Goal: Task Accomplishment & Management: Manage account settings

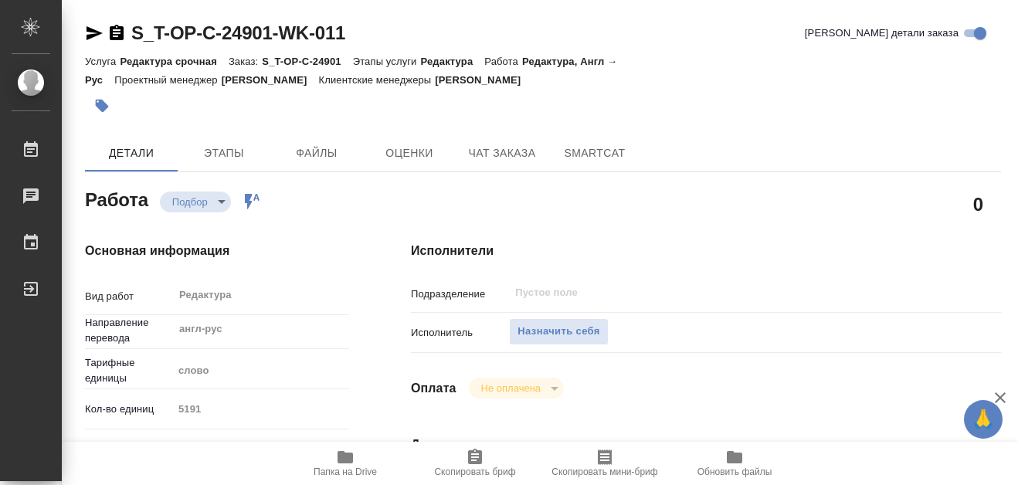
type textarea "x"
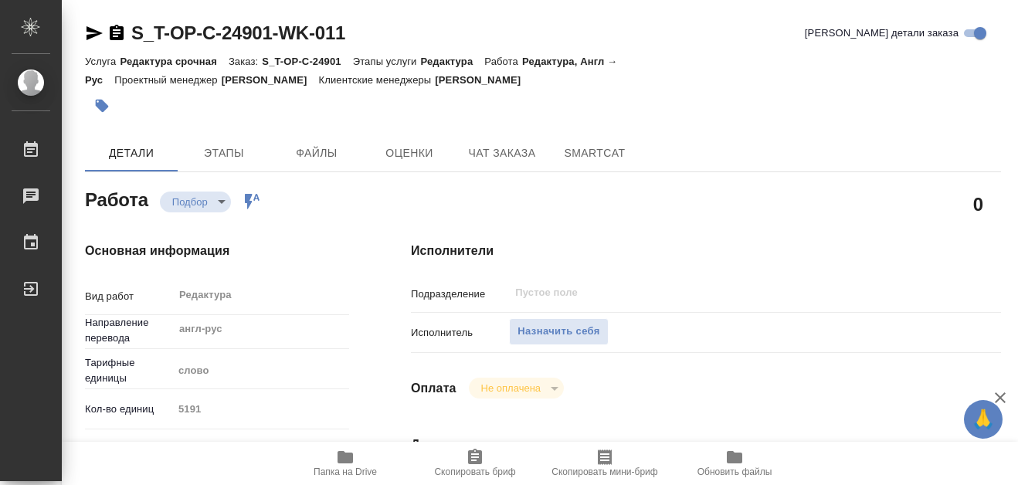
type textarea "x"
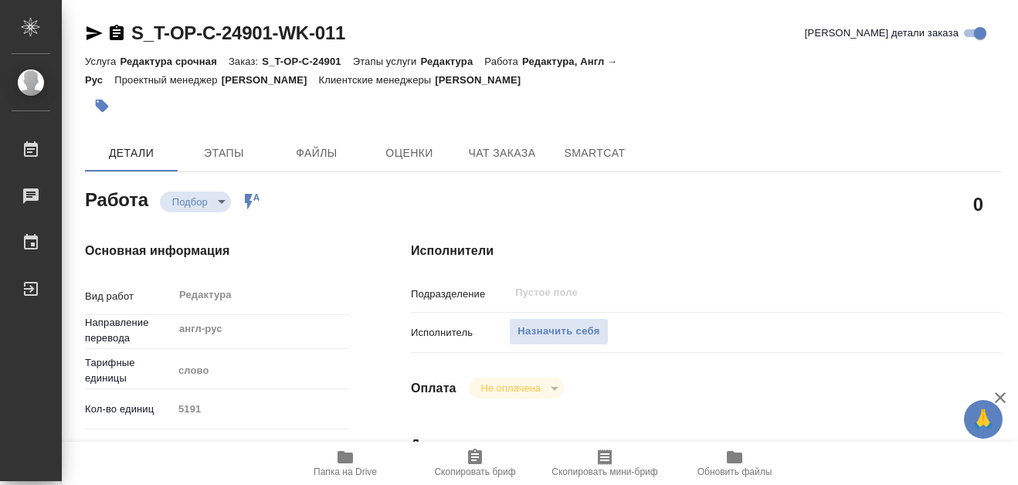
type textarea "x"
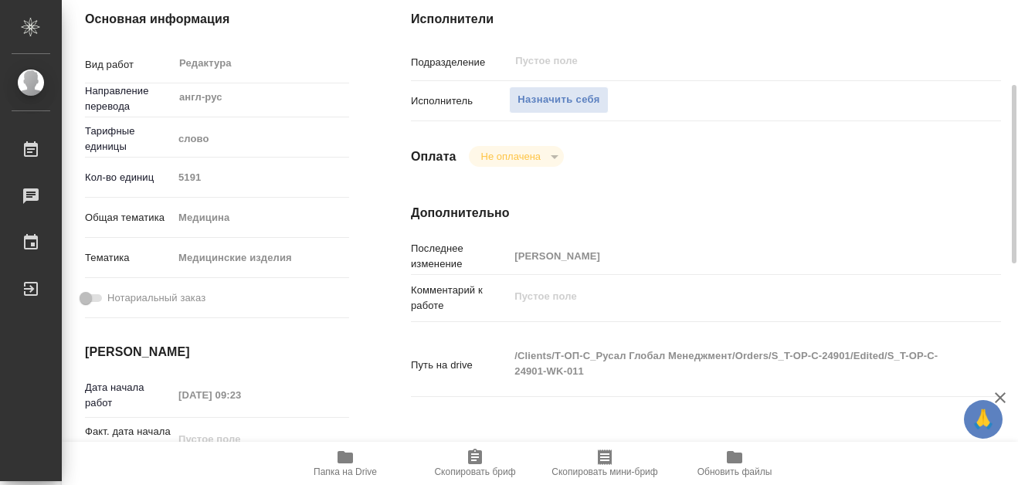
scroll to position [309, 0]
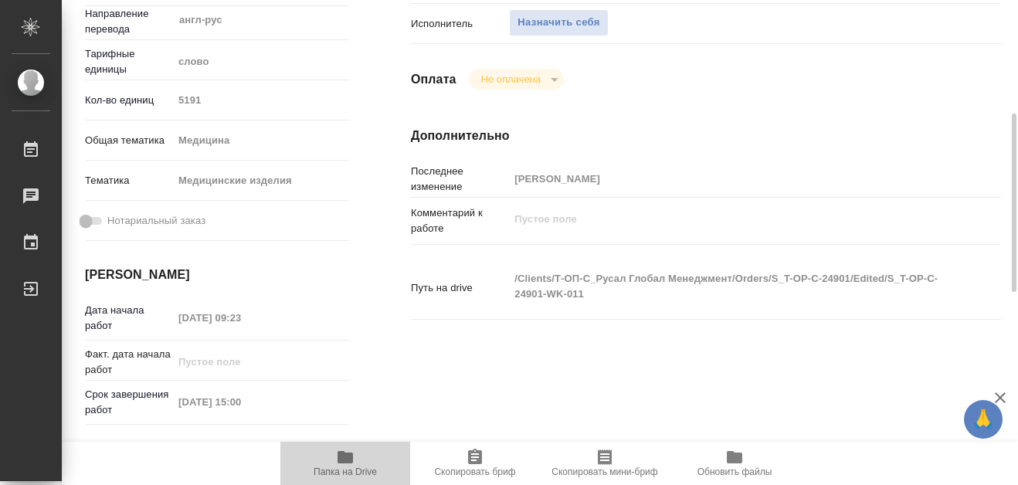
click at [348, 457] on icon "button" at bounding box center [345, 457] width 15 height 12
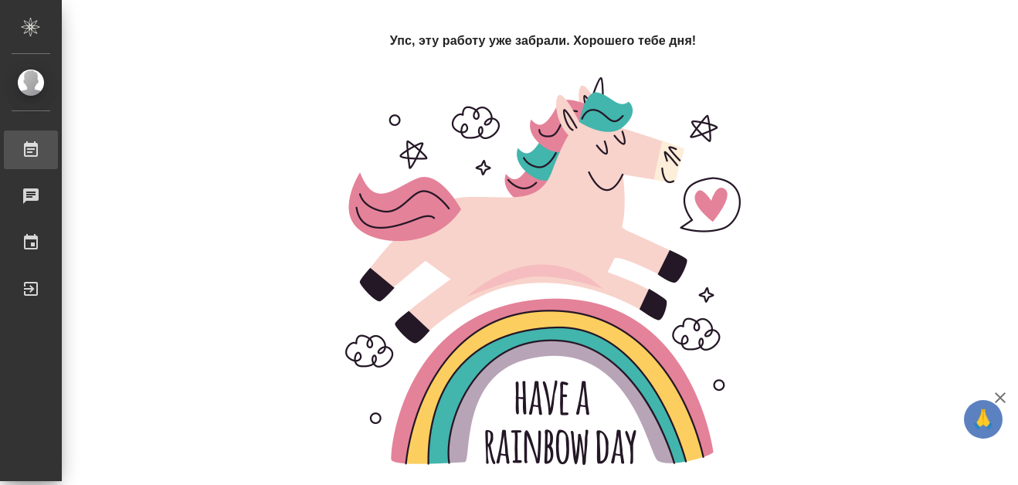
click at [31, 146] on div "Работы" at bounding box center [11, 149] width 39 height 23
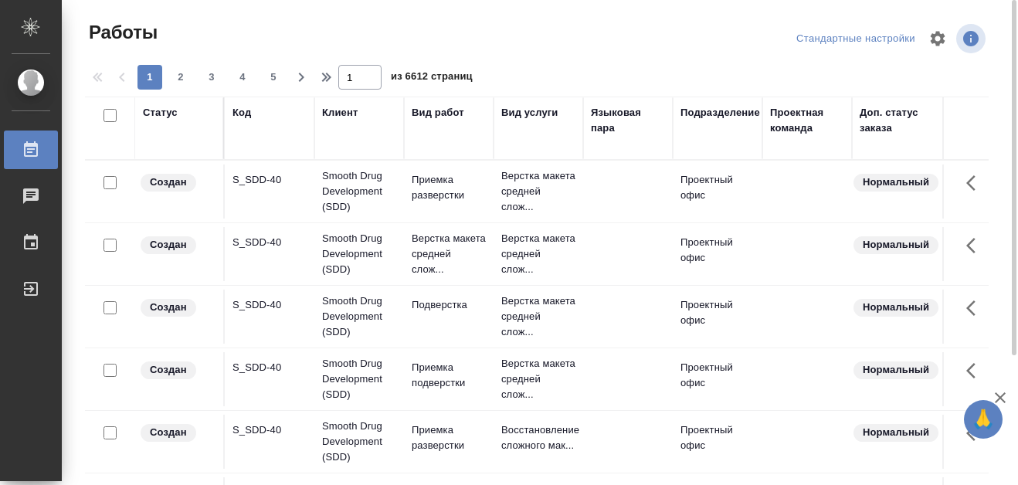
scroll to position [77, 0]
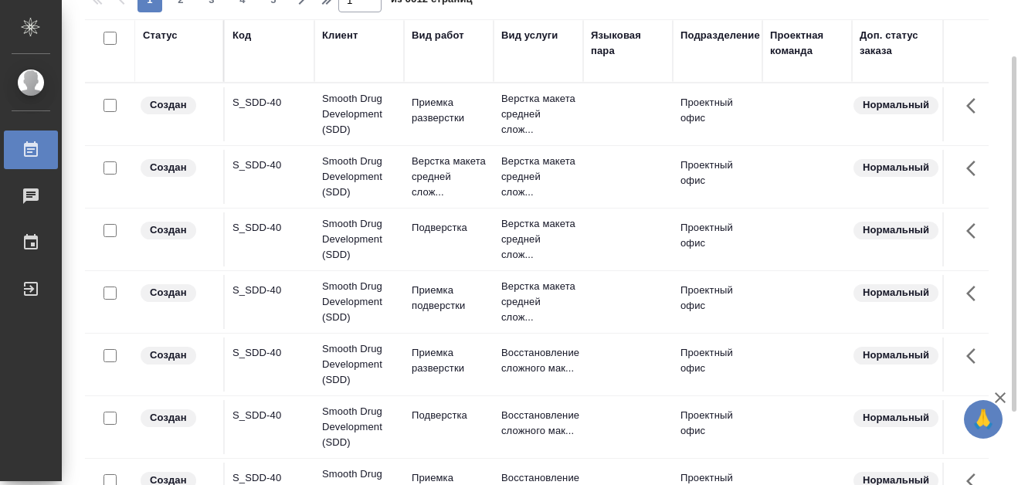
click at [246, 42] on div "Код" at bounding box center [242, 35] width 19 height 15
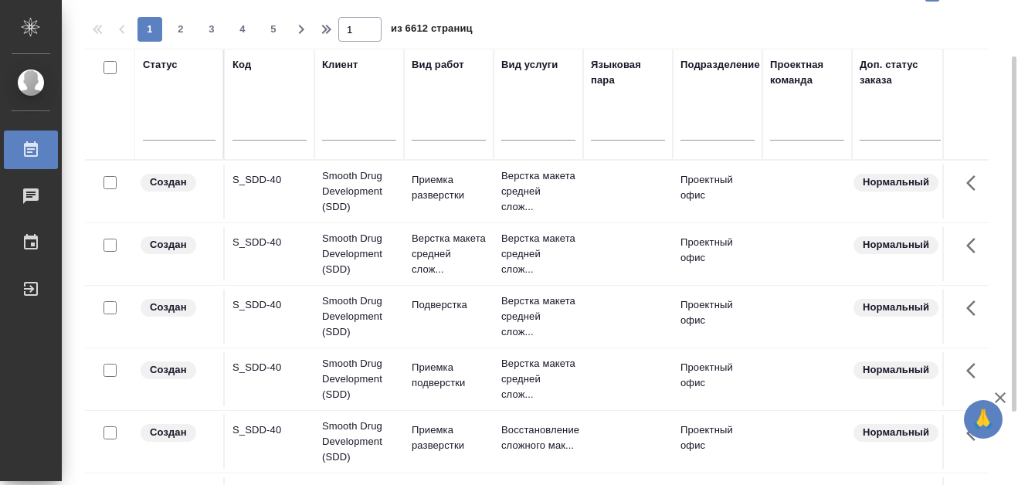
click at [247, 129] on input "text" at bounding box center [270, 130] width 74 height 19
paste input "S_SNF-6785"
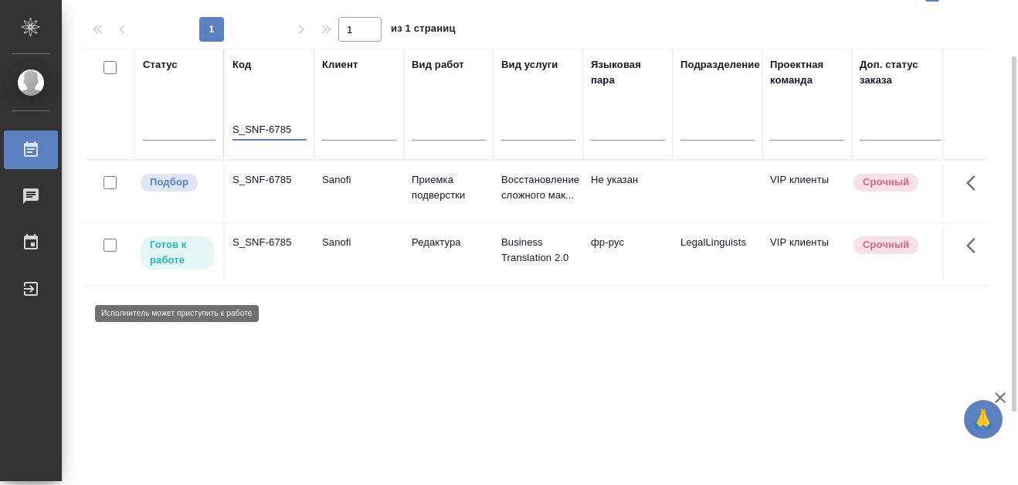
type input "S_SNF-6785"
click at [182, 268] on p "Готов к работе" at bounding box center [177, 252] width 55 height 31
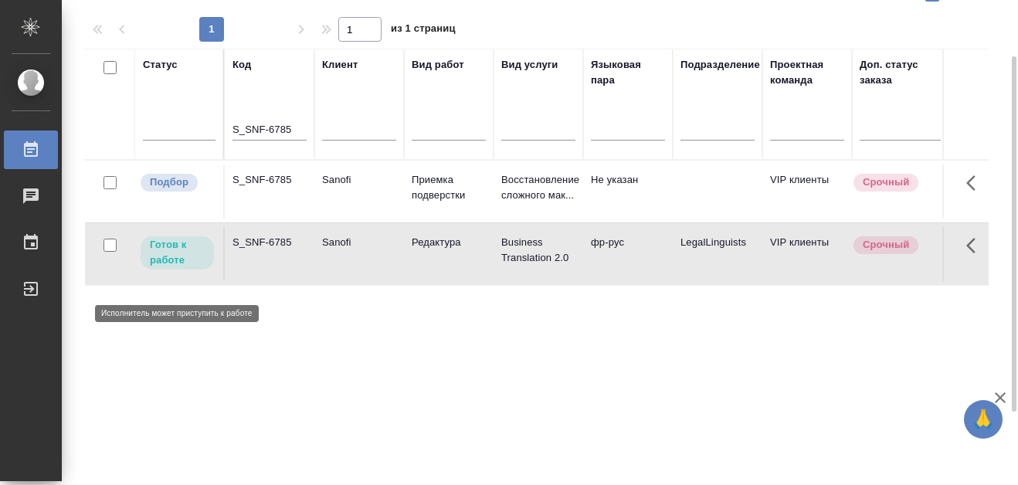
click at [181, 268] on p "Готов к работе" at bounding box center [177, 252] width 55 height 31
click at [178, 268] on p "Готов к работе" at bounding box center [177, 252] width 55 height 31
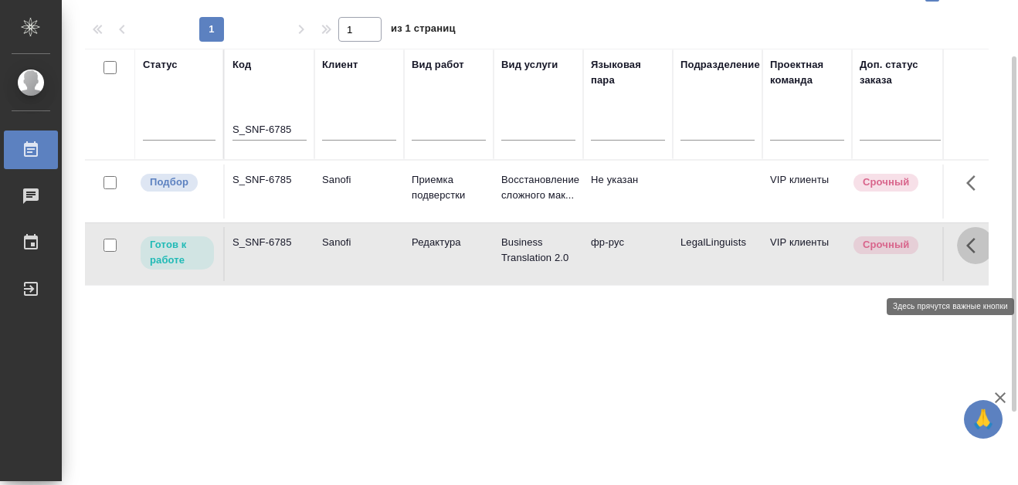
click at [969, 253] on icon "button" at bounding box center [971, 245] width 9 height 15
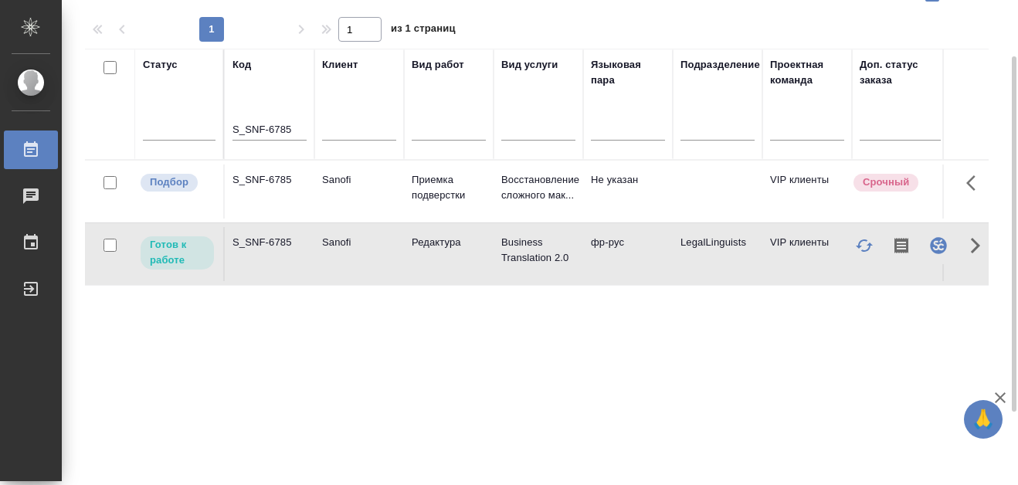
click at [865, 331] on div "Статус Код S_SNF-6785 Клиент Вид работ Вид услуги Языковая пара Подразделение П…" at bounding box center [537, 327] width 904 height 556
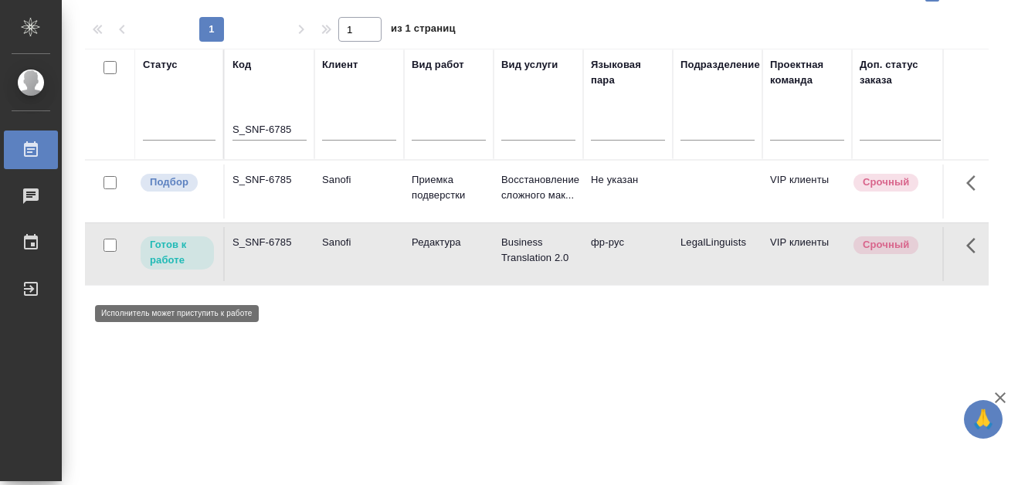
click at [163, 268] on p "Готов к работе" at bounding box center [177, 252] width 55 height 31
drag, startPoint x: 233, startPoint y: 125, endPoint x: 291, endPoint y: 126, distance: 58.7
click at [291, 126] on input "S_SNF-6785" at bounding box center [270, 130] width 74 height 19
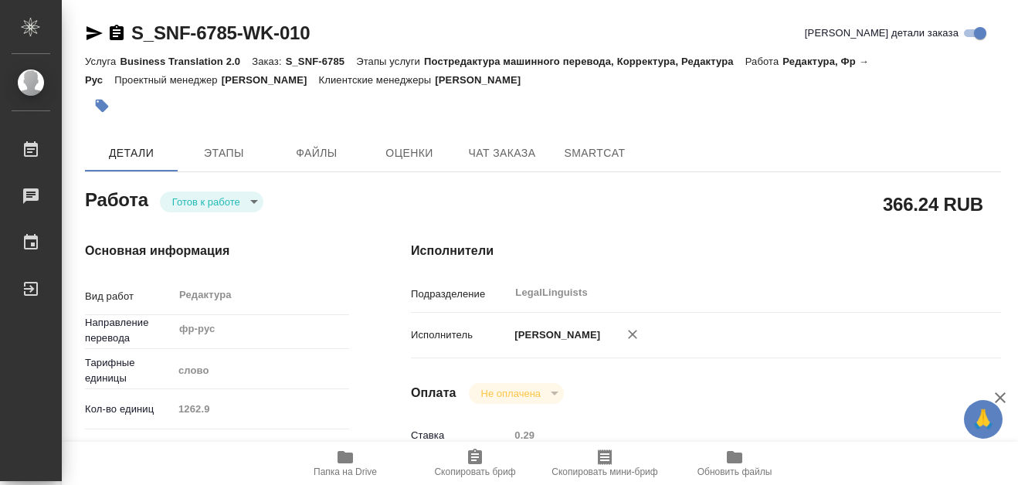
click at [346, 459] on icon "button" at bounding box center [345, 457] width 15 height 12
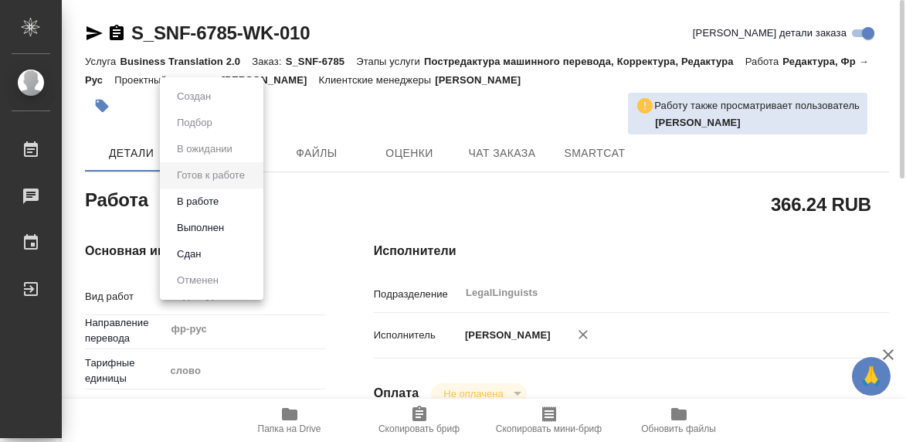
click at [254, 202] on body "🙏 .cls-1 fill:#fff; AWATERA Martynova Aleksandra Работы 0 Чаты График Выйти S_S…" at bounding box center [453, 221] width 906 height 442
click at [215, 232] on button "Выполнен" at bounding box center [200, 227] width 56 height 17
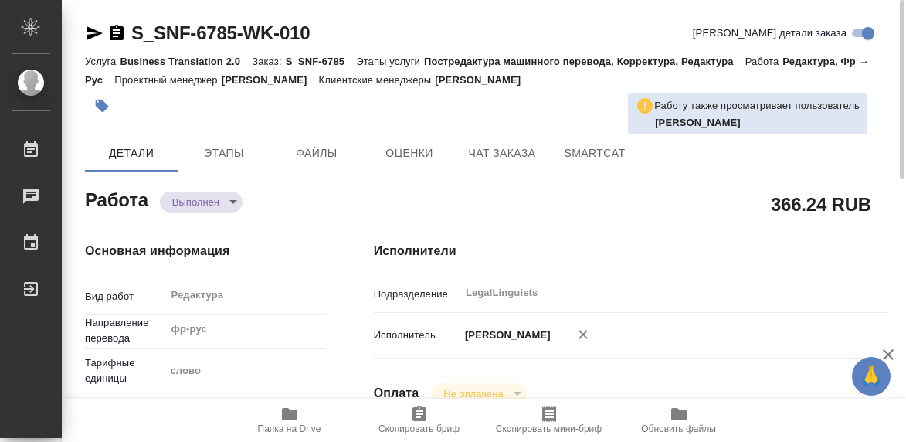
type textarea "x"
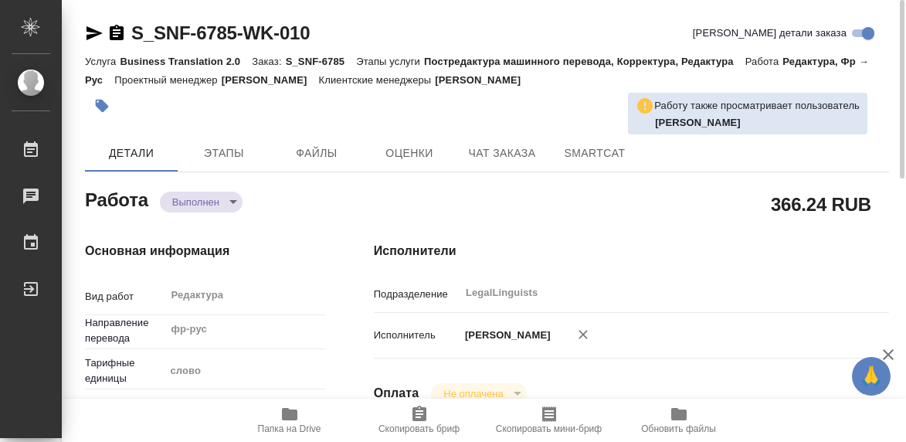
type textarea "x"
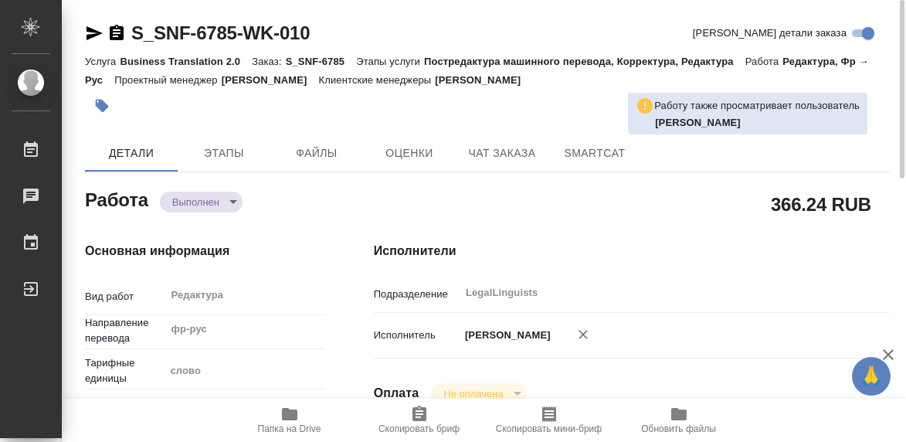
type textarea "x"
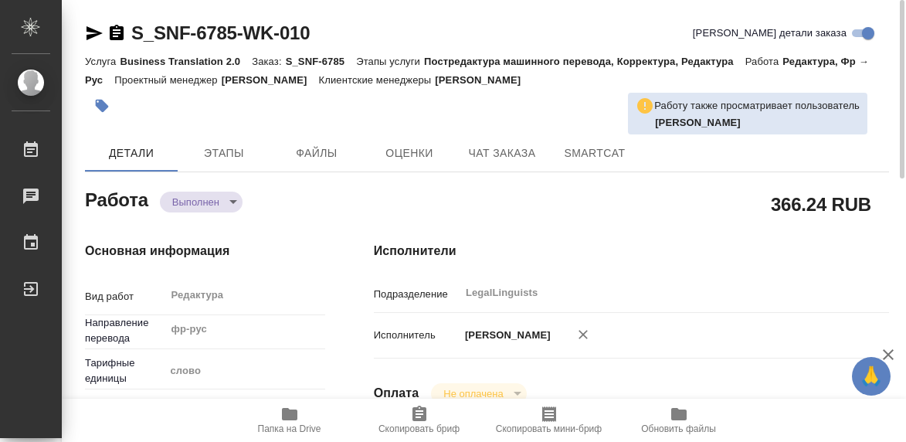
type textarea "x"
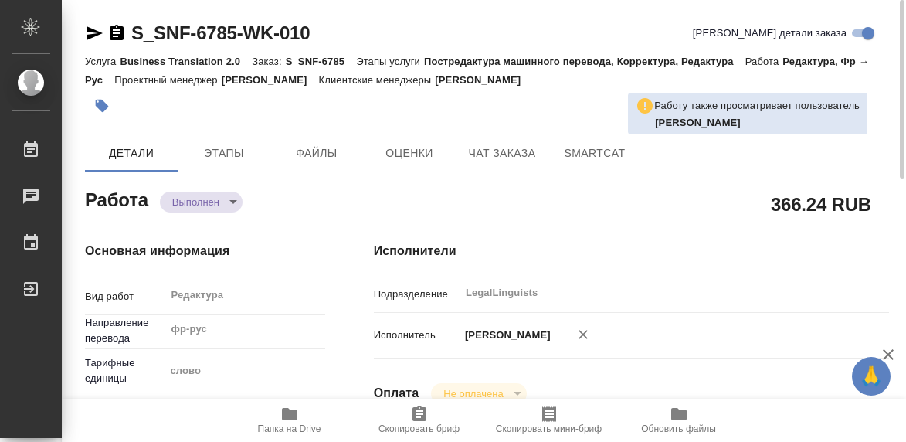
type textarea "x"
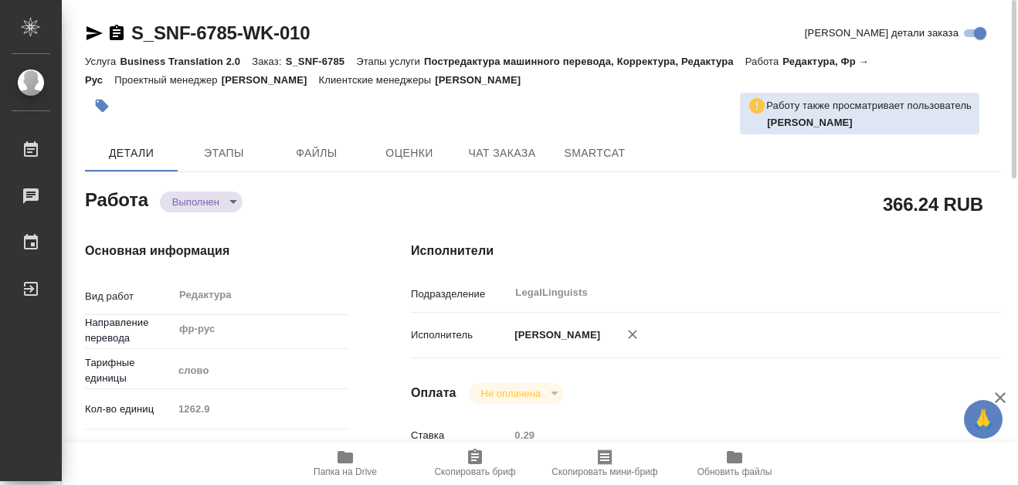
type textarea "x"
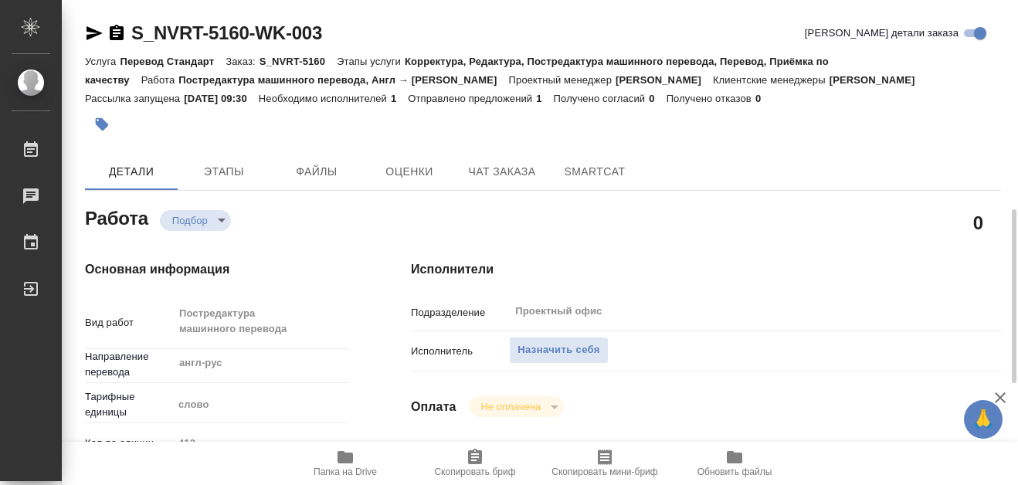
scroll to position [155, 0]
